Goal: Complete application form

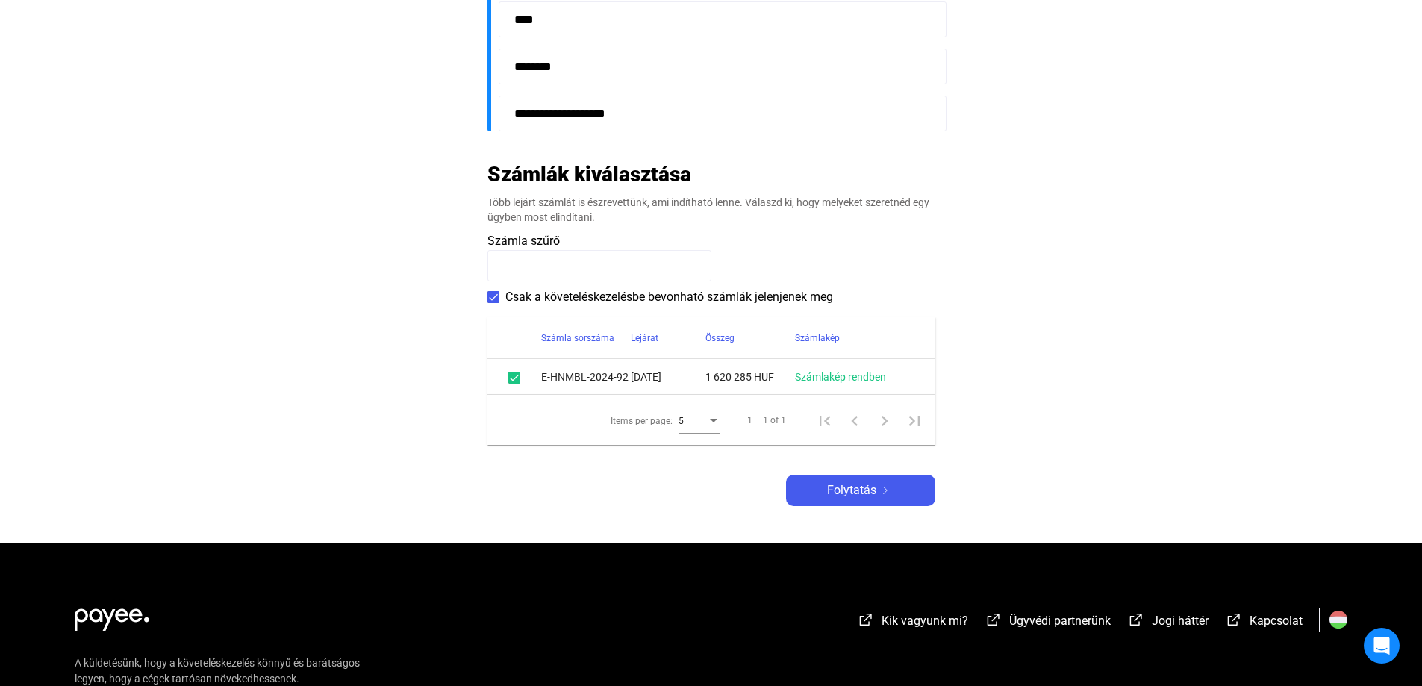
scroll to position [523, 0]
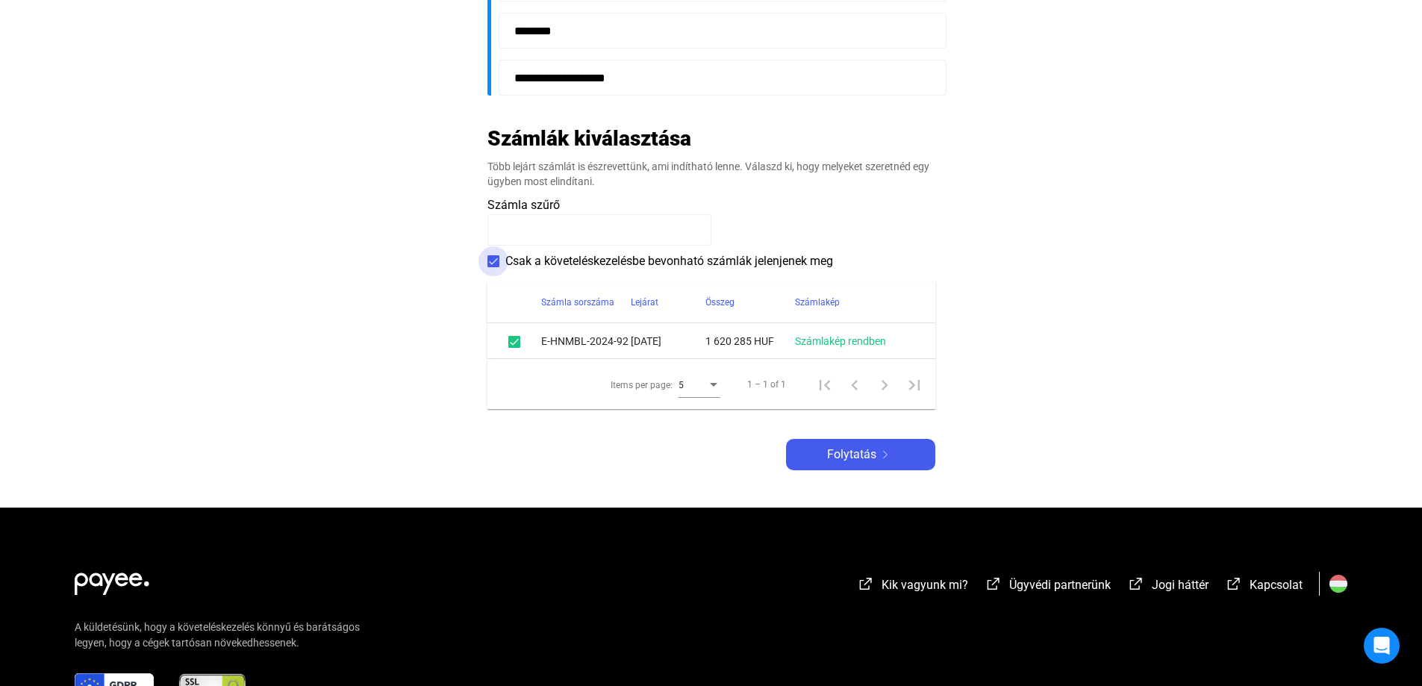
click at [494, 260] on span at bounding box center [493, 261] width 12 height 12
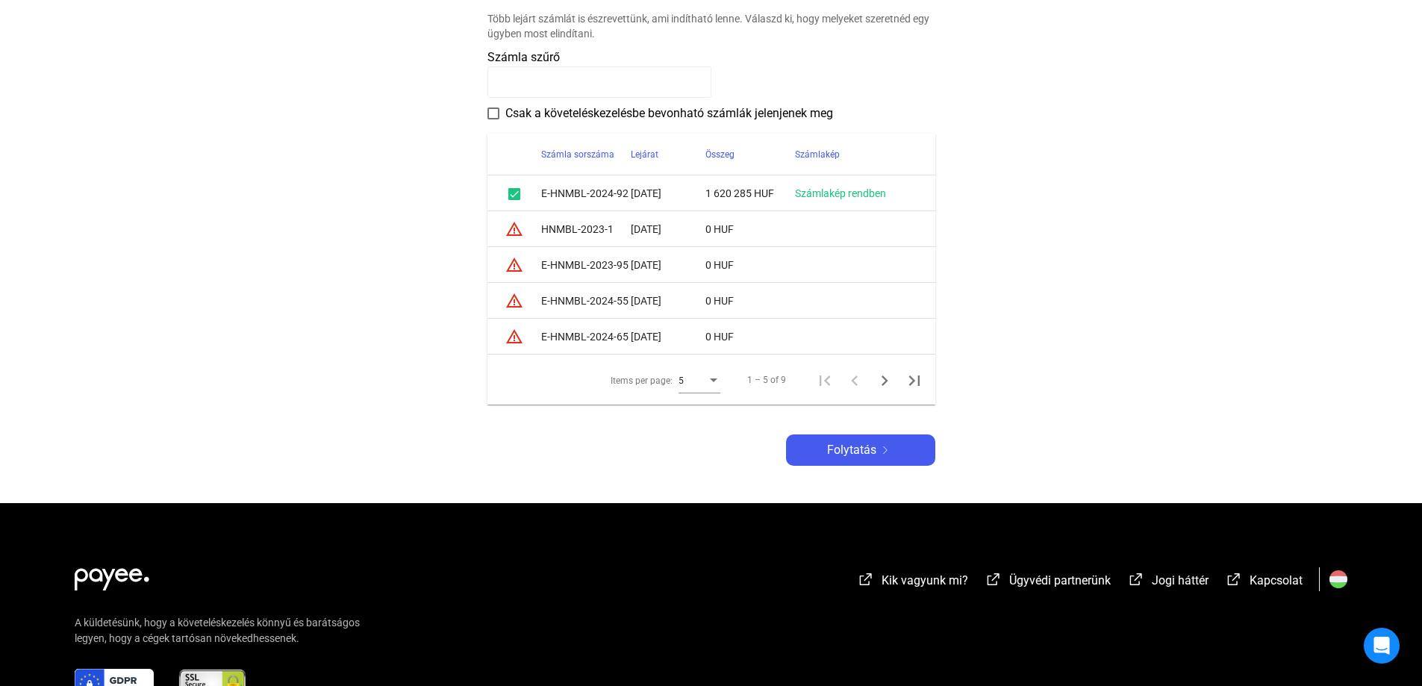
scroll to position [672, 0]
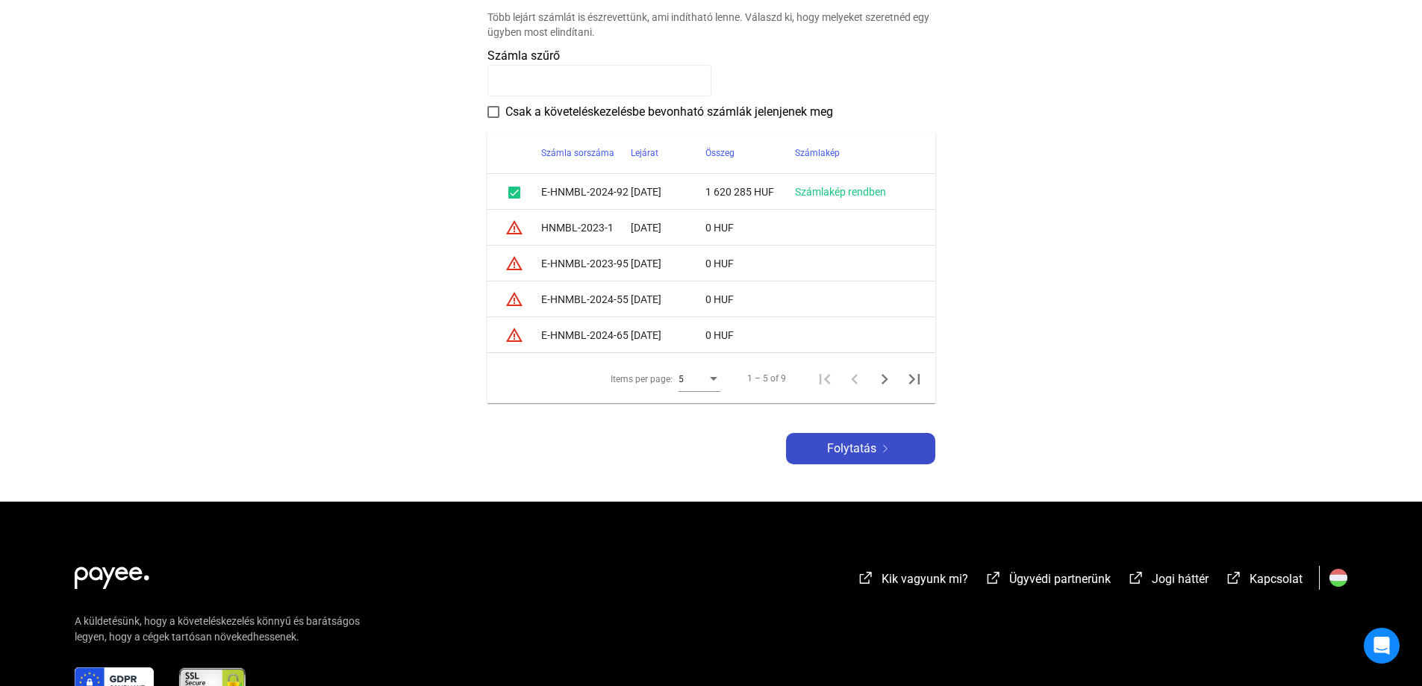
click at [804, 444] on div "Folytatás" at bounding box center [860, 449] width 140 height 18
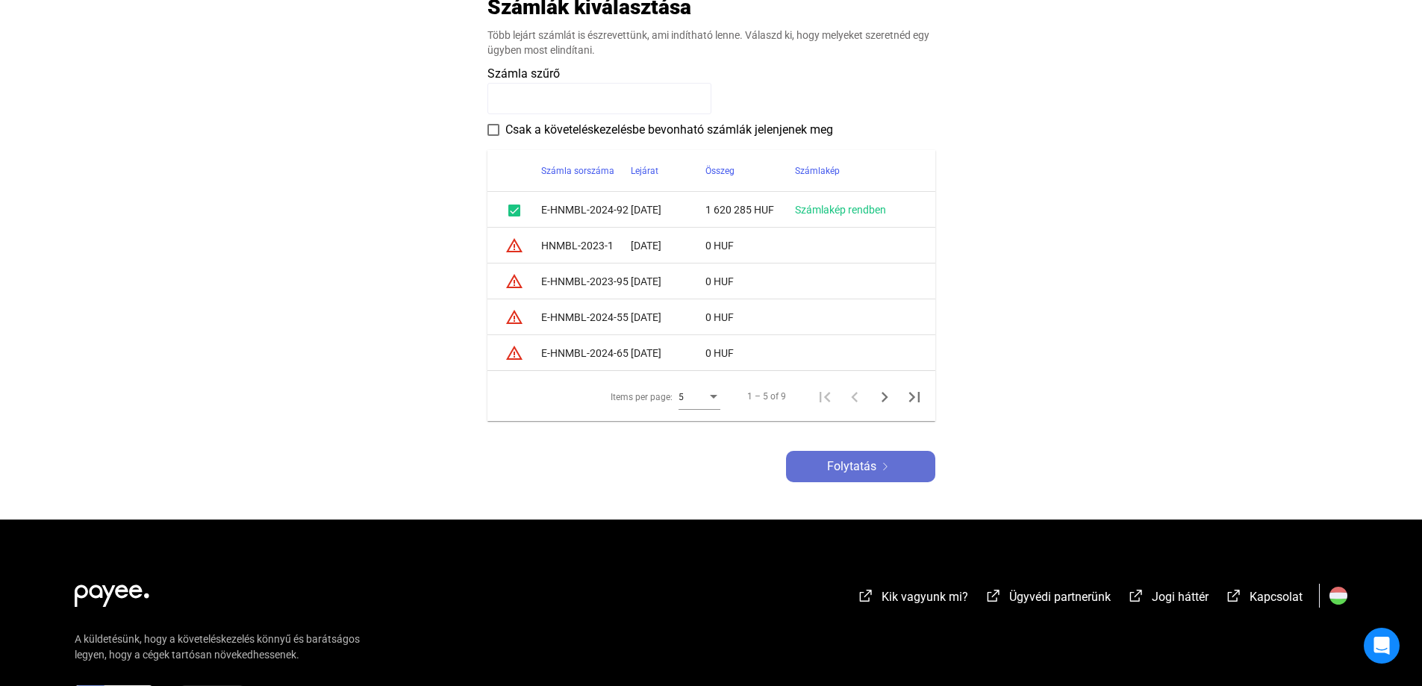
scroll to position [690, 0]
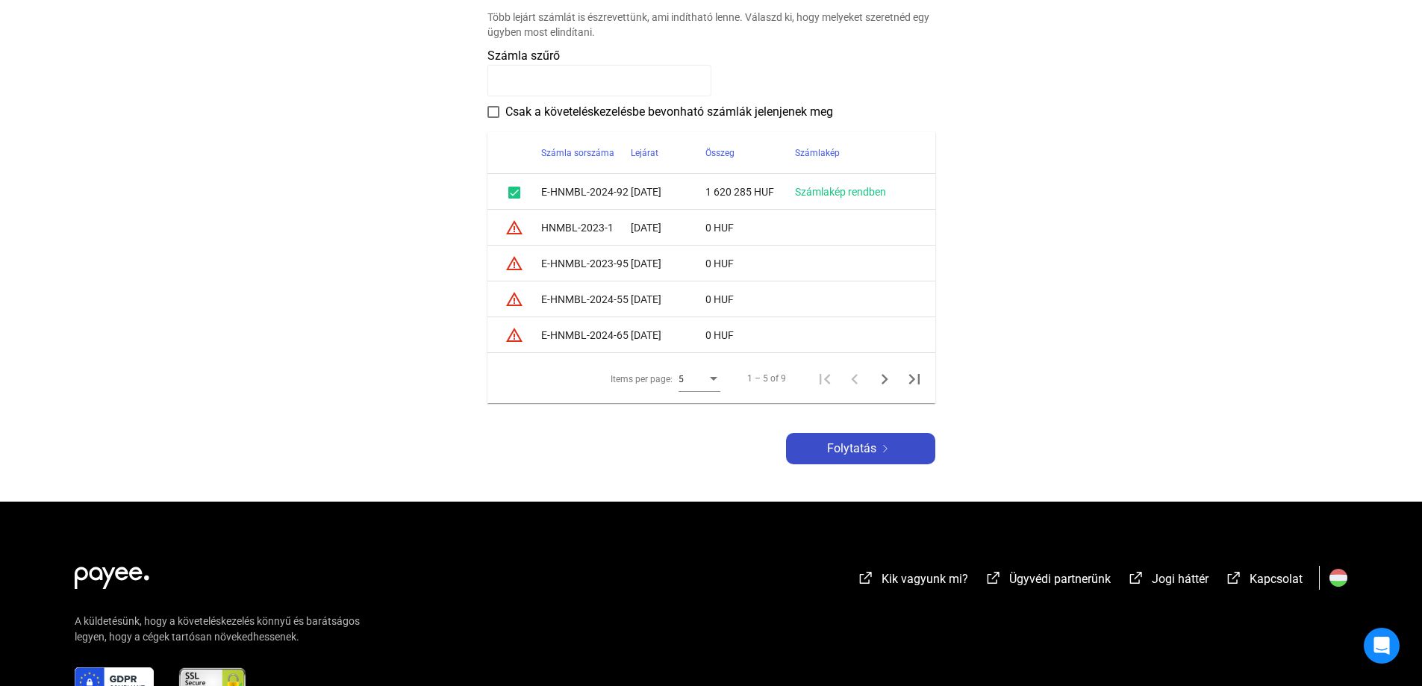
click at [835, 446] on span "Folytatás" at bounding box center [851, 449] width 49 height 18
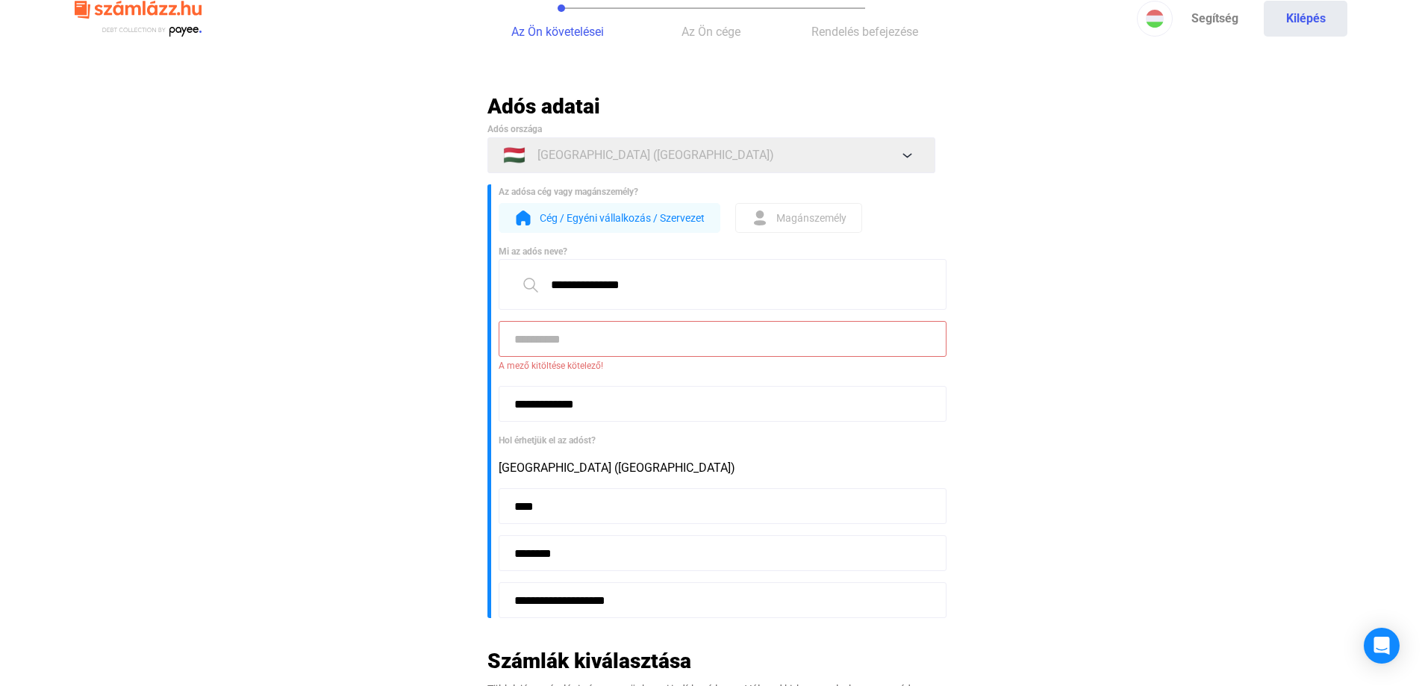
scroll to position [93, 0]
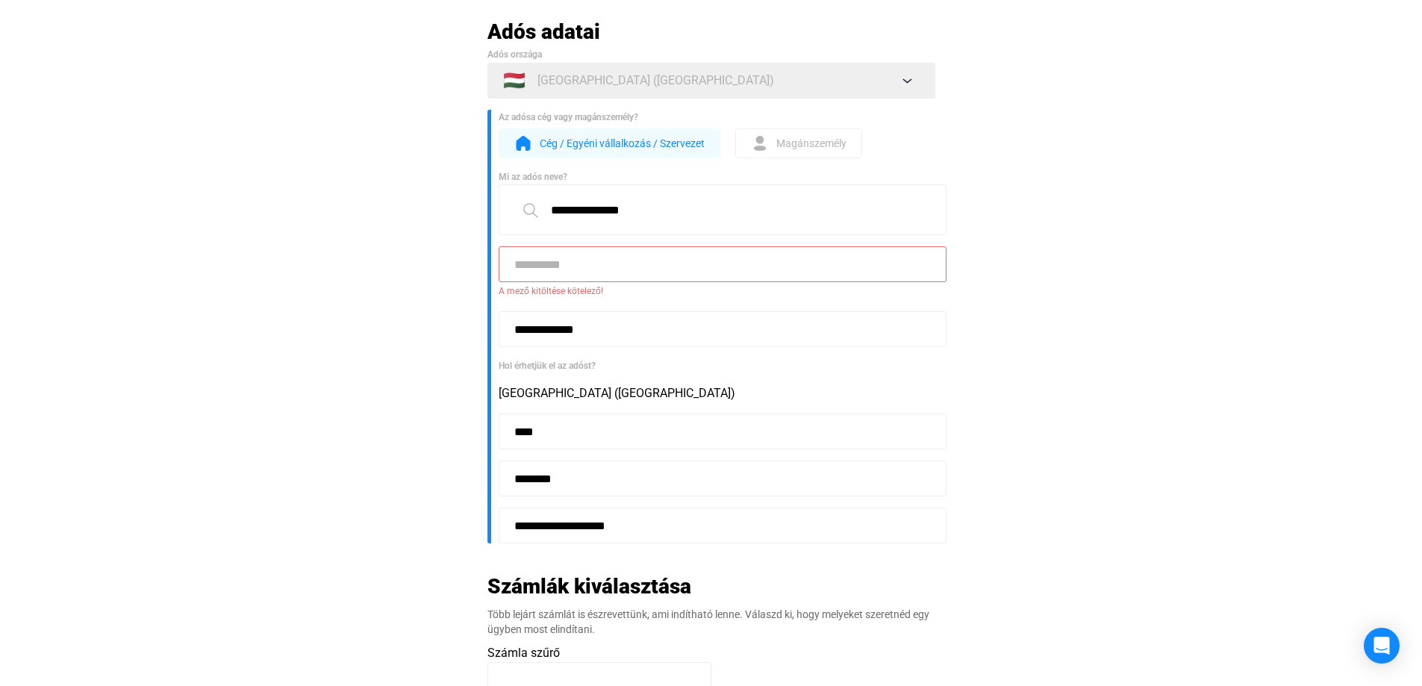
click at [533, 263] on input at bounding box center [723, 264] width 448 height 36
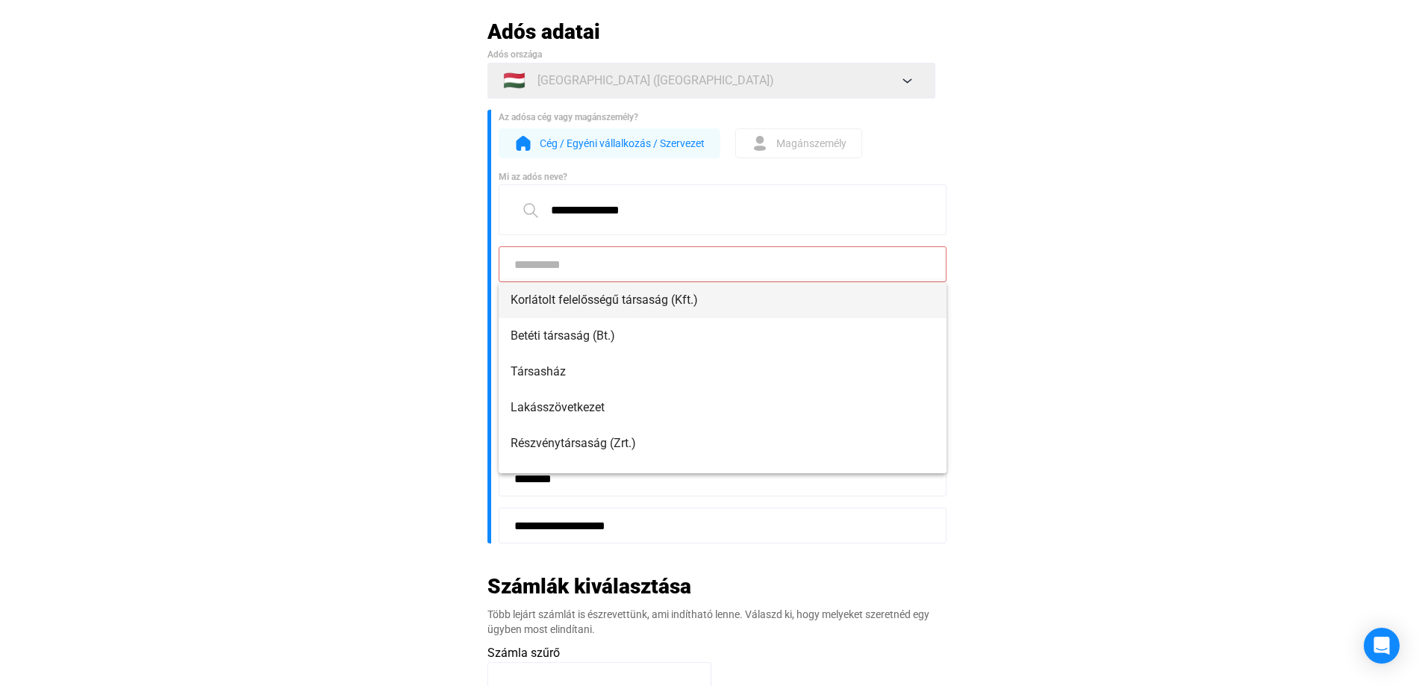
click at [533, 295] on span "Korlátolt felelősségű társaság (Kft.)" at bounding box center [722, 300] width 424 height 18
type input "**********"
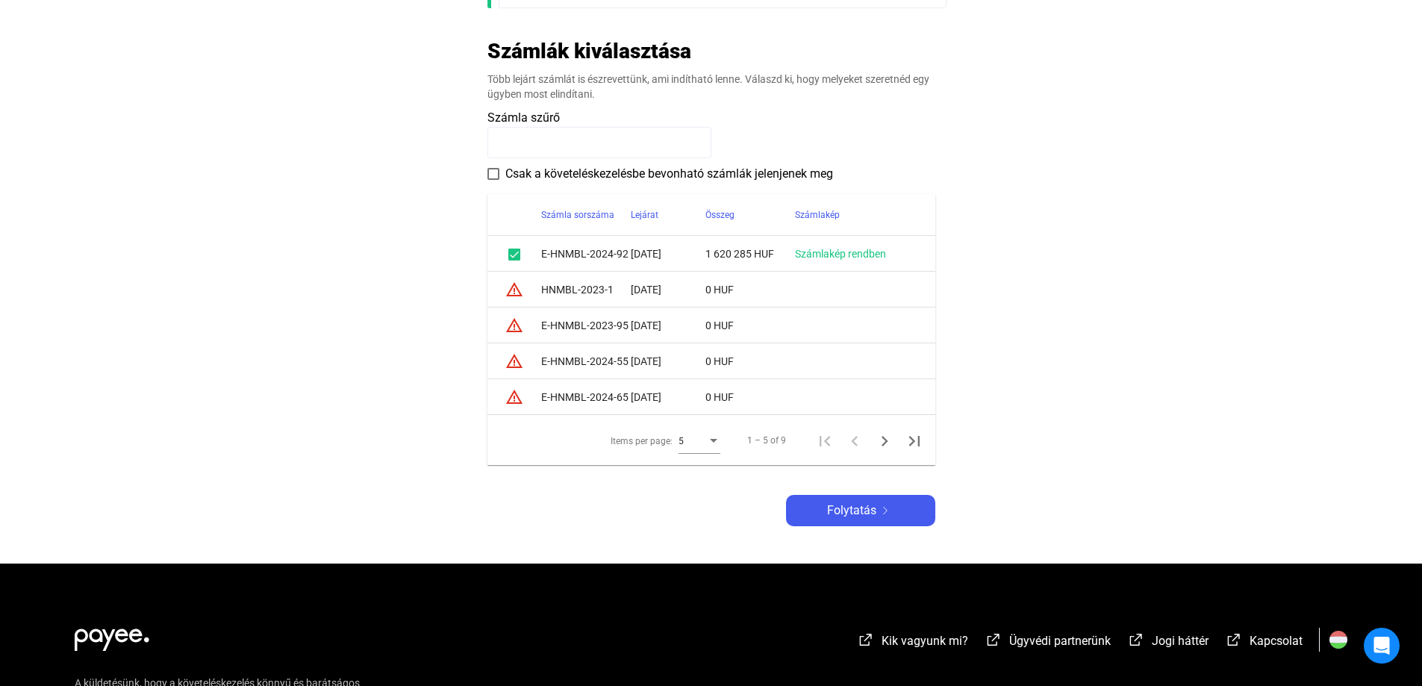
scroll to position [616, 0]
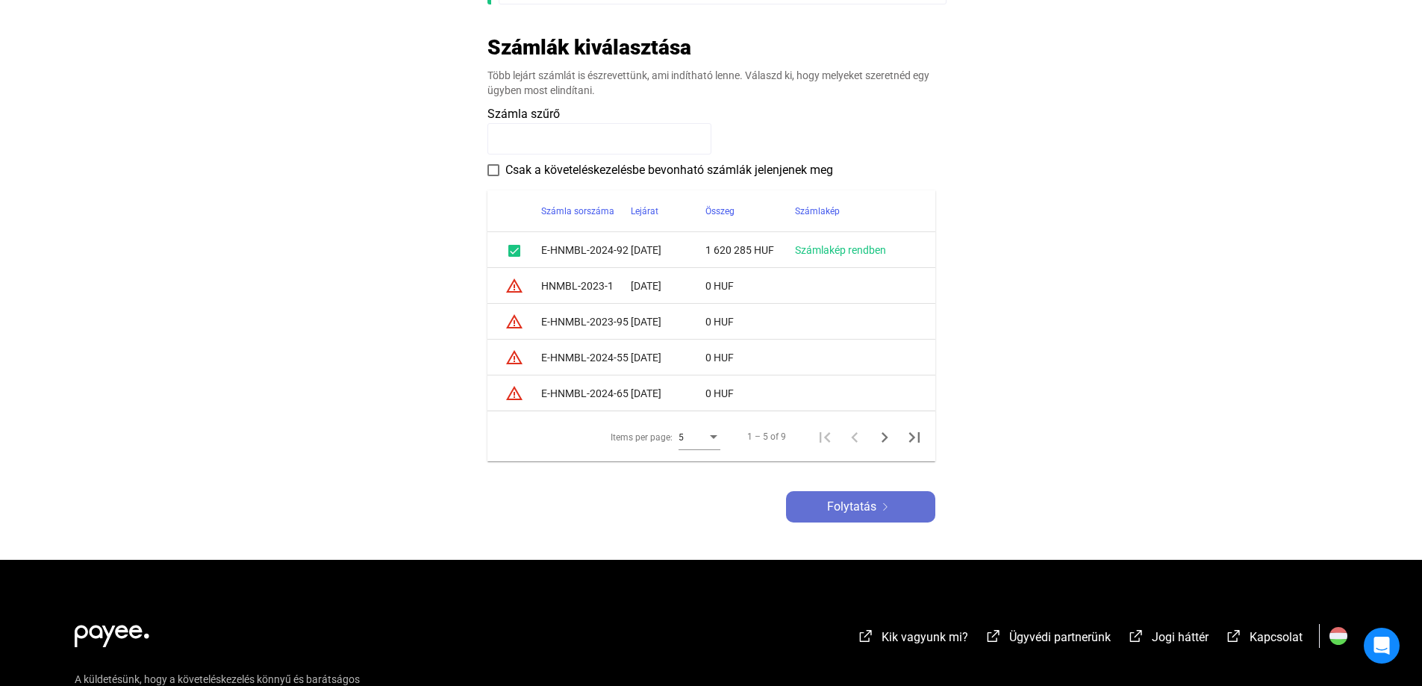
click at [848, 499] on span "Folytatás" at bounding box center [851, 507] width 49 height 18
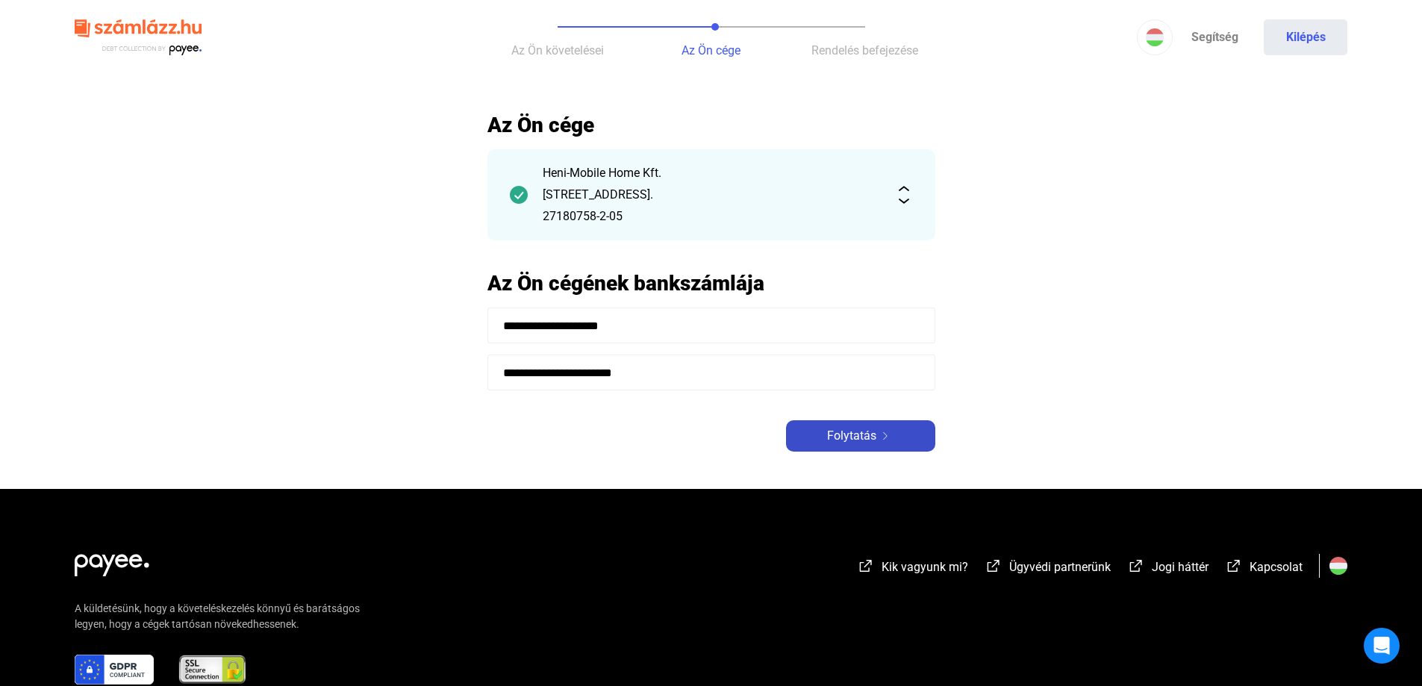
click at [818, 426] on button "Folytatás" at bounding box center [860, 435] width 149 height 31
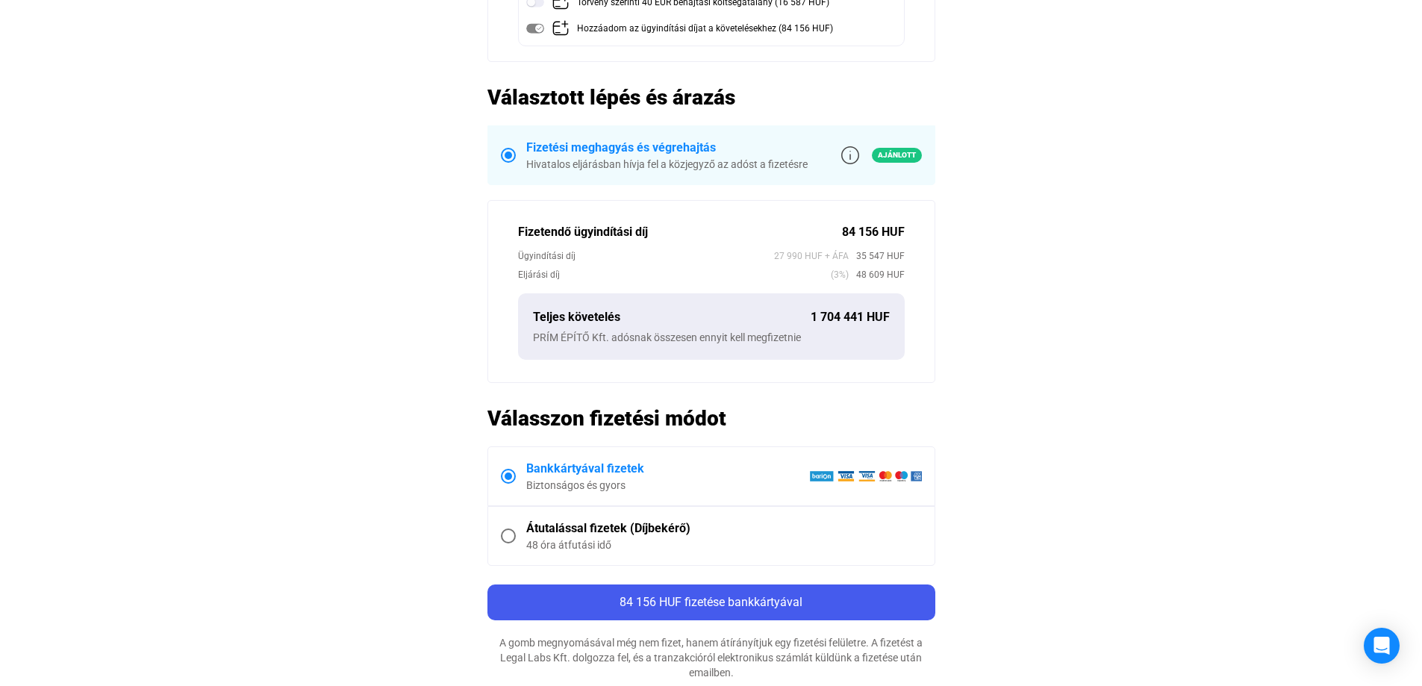
scroll to position [373, 0]
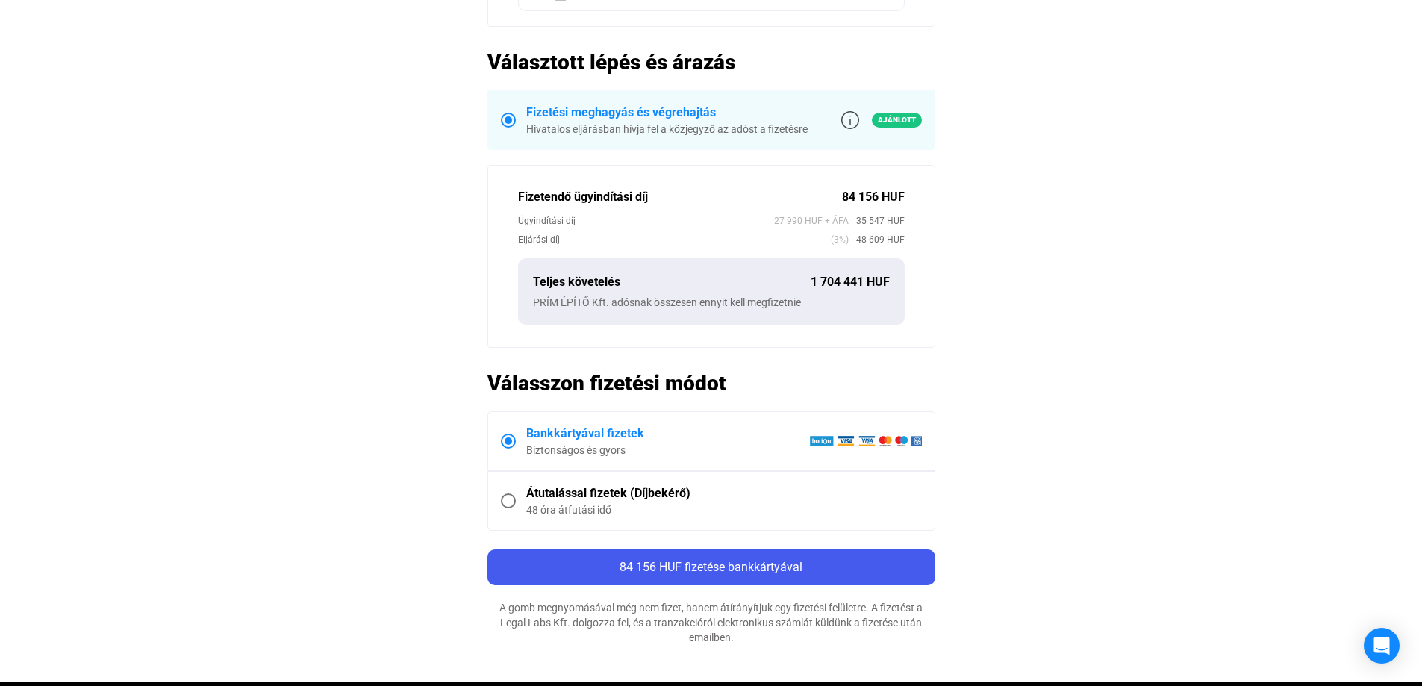
click at [357, 57] on main "Automatikusan mentve Összegzés Hitelező Heni-Mobile Home Kft. Adós PRÍM ÉPÍTŐ K…" at bounding box center [711, 210] width 1422 height 943
